Goal: Find specific page/section: Find specific page/section

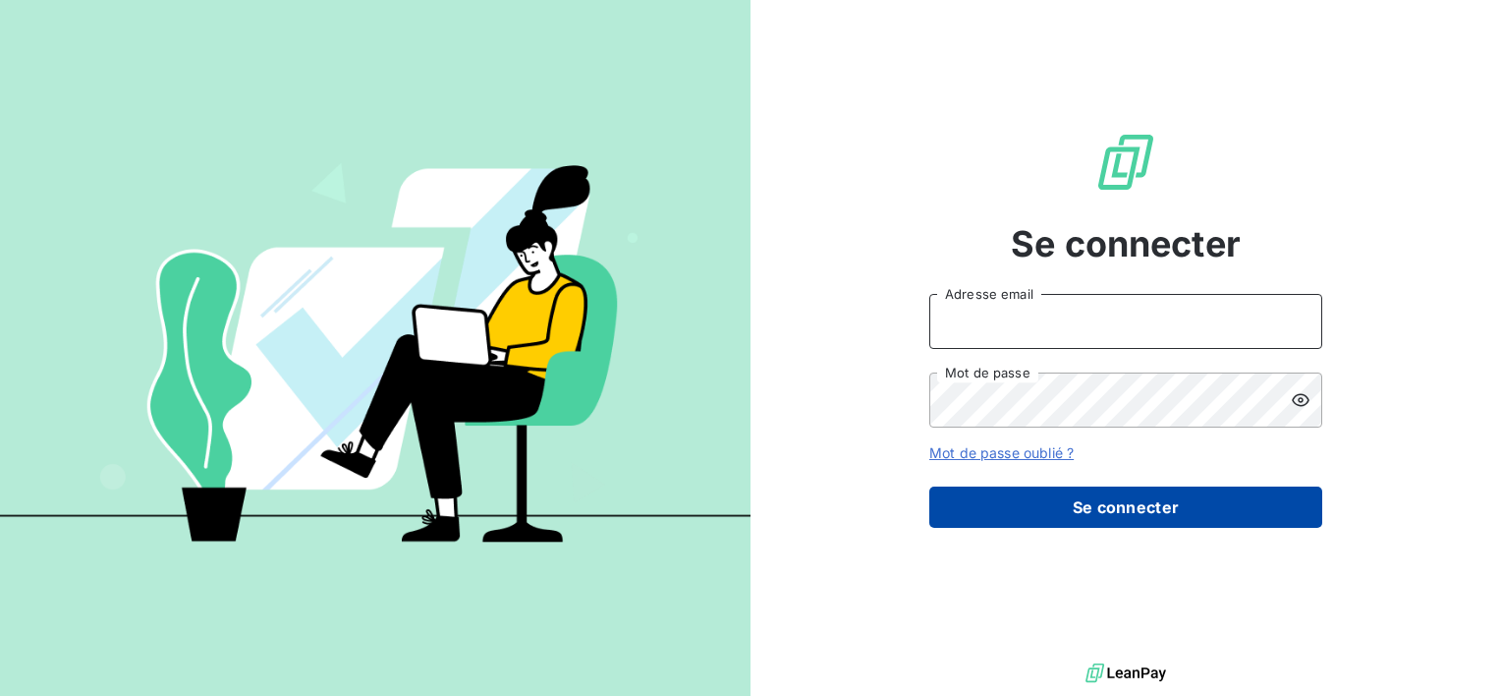
type input "[PERSON_NAME][EMAIL_ADDRESS][PERSON_NAME][DOMAIN_NAME]"
click at [1119, 507] on button "Se connecter" at bounding box center [1125, 506] width 393 height 41
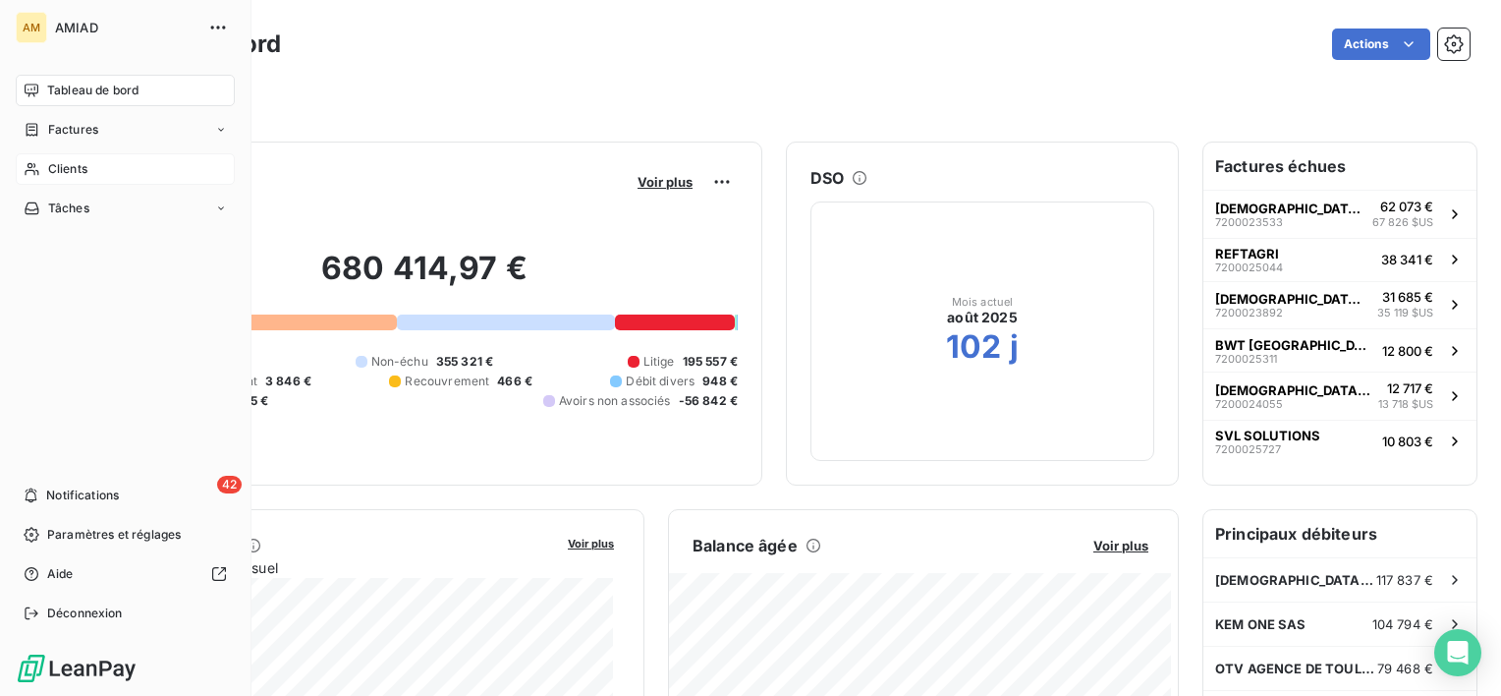
click at [67, 168] on span "Clients" at bounding box center [67, 169] width 39 height 18
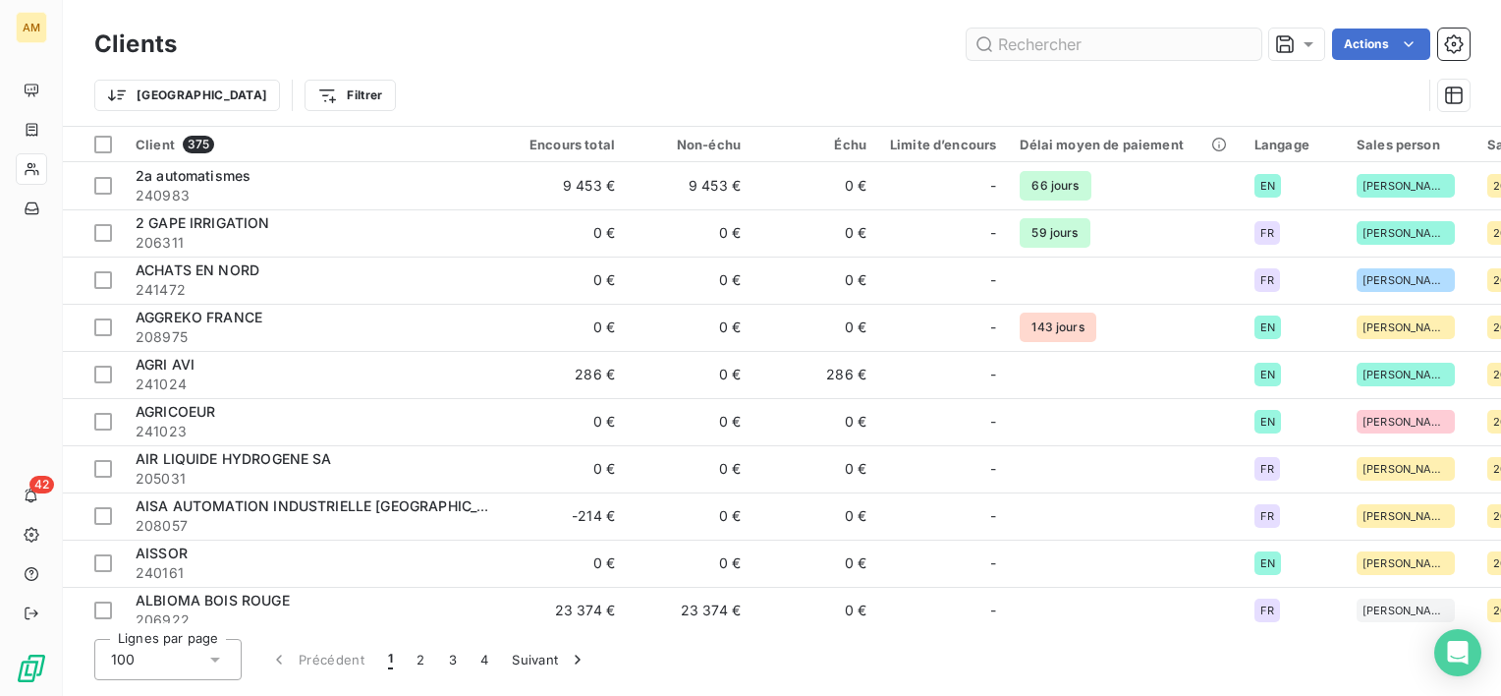
click at [1081, 43] on input "text" at bounding box center [1114, 43] width 295 height 31
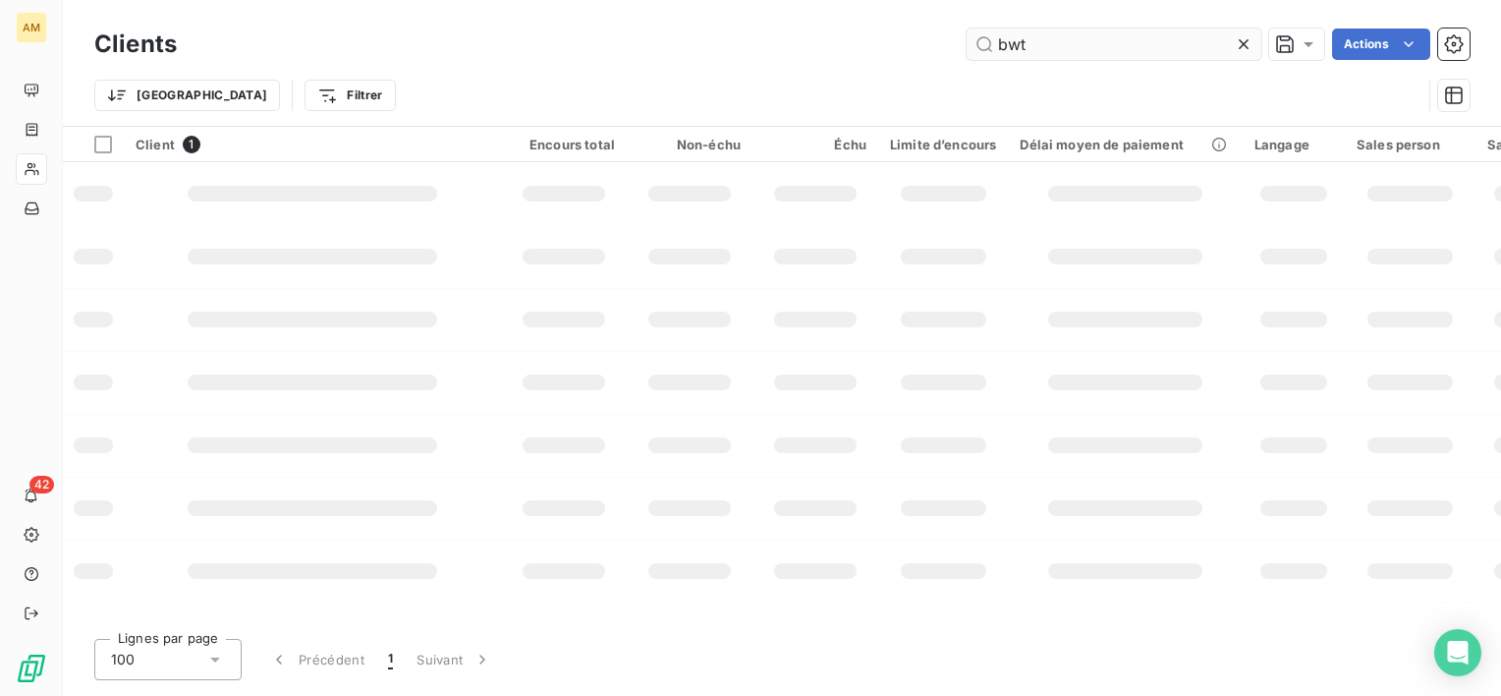
type input "bwt"
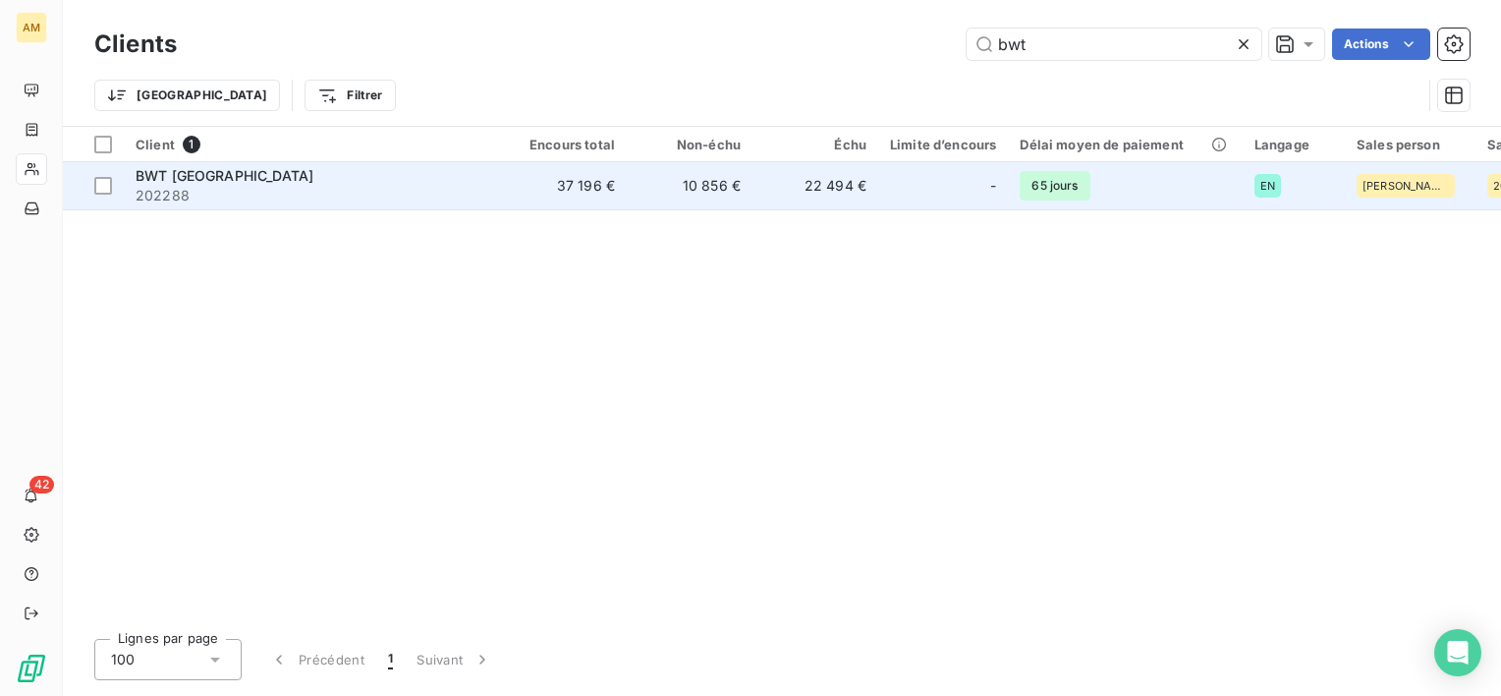
click at [134, 185] on td "BWT FRANCE 202288" at bounding box center [312, 185] width 377 height 47
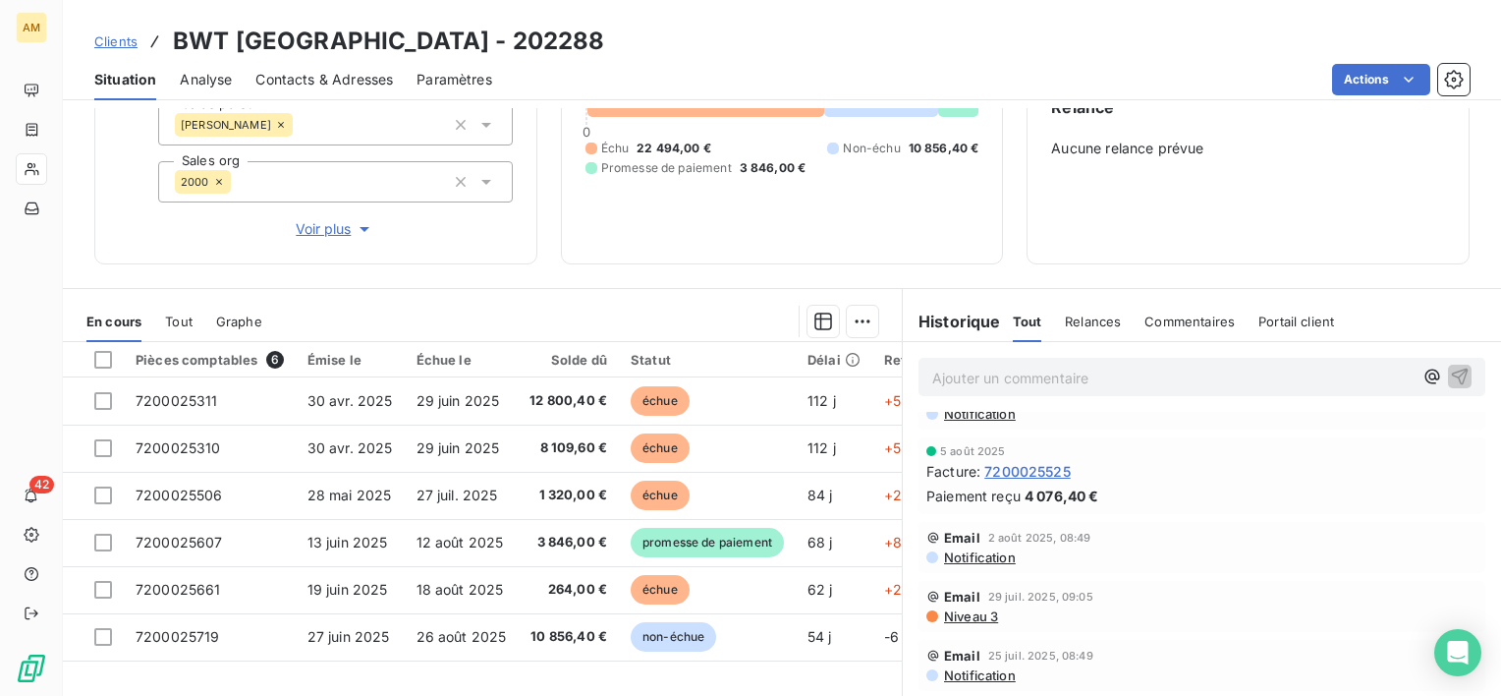
scroll to position [196, 0]
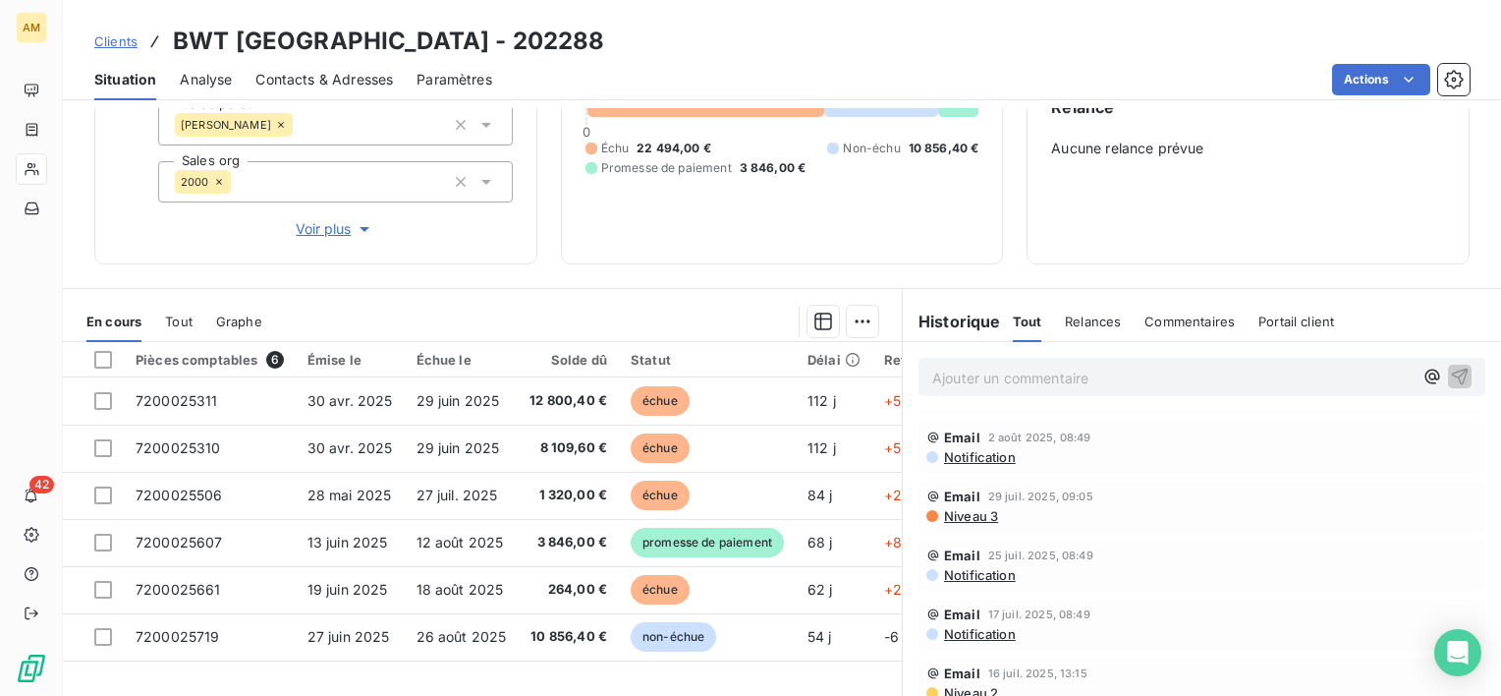
click at [1085, 322] on span "Relances" at bounding box center [1093, 321] width 56 height 16
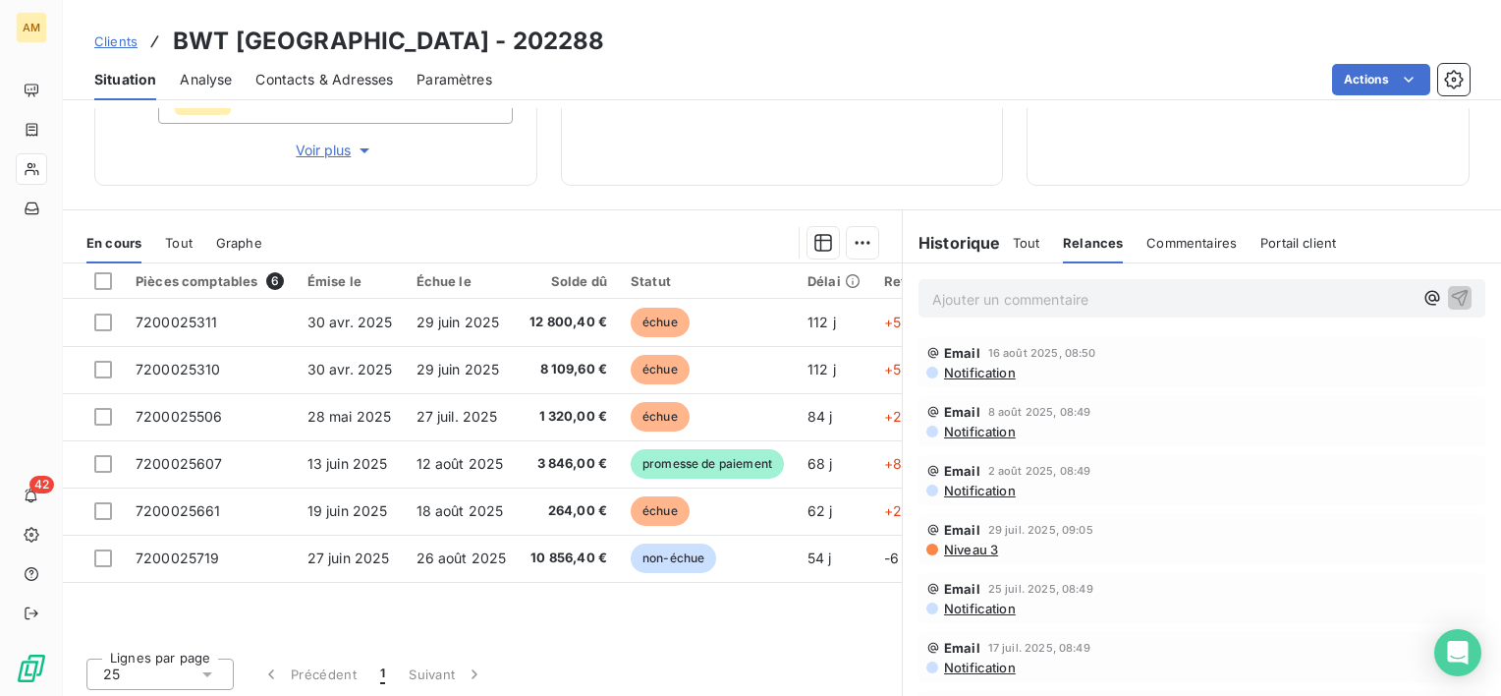
scroll to position [279, 0]
